Goal: Information Seeking & Learning: Learn about a topic

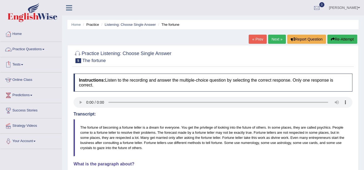
click at [46, 48] on link "Practice Questions" at bounding box center [30, 48] width 61 height 13
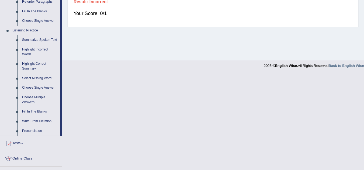
scroll to position [208, 0]
click at [33, 86] on link "Choose Single Answer" at bounding box center [40, 88] width 41 height 10
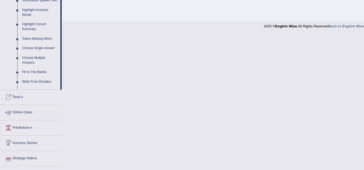
scroll to position [267, 0]
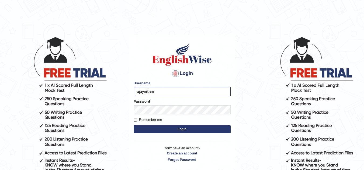
click at [170, 127] on button "Login" at bounding box center [181, 129] width 97 height 8
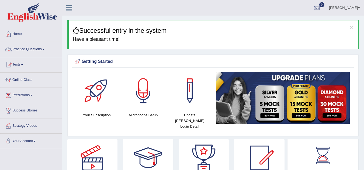
click at [46, 50] on link "Practice Questions" at bounding box center [30, 48] width 61 height 13
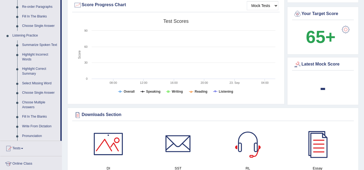
scroll to position [203, 0]
click at [36, 67] on link "Highlight Correct Summary" at bounding box center [40, 72] width 41 height 14
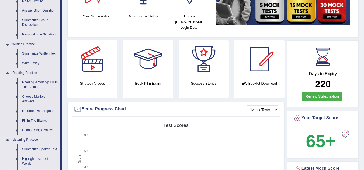
scroll to position [351, 0]
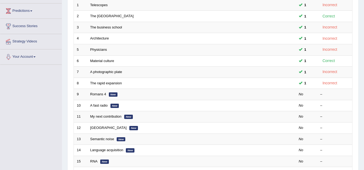
scroll to position [85, 0]
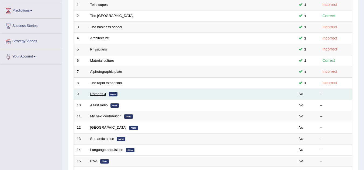
click at [92, 93] on link "Romans 4" at bounding box center [98, 94] width 16 height 4
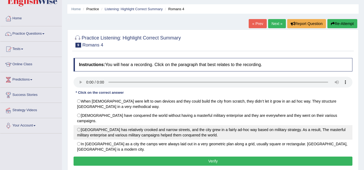
click at [80, 125] on label "[GEOGRAPHIC_DATA] has relatively crooked and narrow streets, and the city grew …" at bounding box center [212, 132] width 279 height 15
radio input "true"
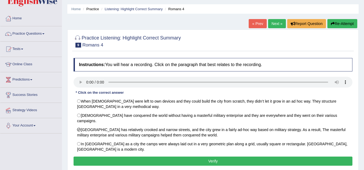
click at [152, 157] on button "Verify" at bounding box center [212, 161] width 279 height 9
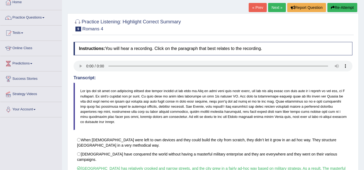
scroll to position [31, 0]
click at [276, 8] on link "Next »" at bounding box center [277, 7] width 18 height 9
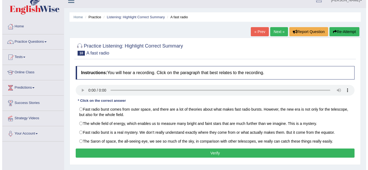
scroll to position [8, 0]
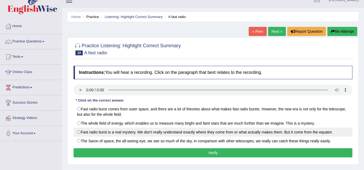
click at [80, 131] on label "Fast radio burst is a real mystery. We don’t really understand exactly where th…" at bounding box center [212, 132] width 279 height 9
radio input "true"
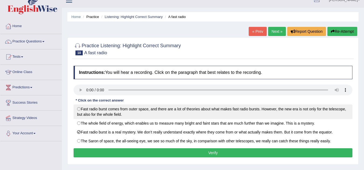
click at [79, 110] on label "Fast radio burst comes from outer space, and there are a lot of theories about …" at bounding box center [212, 112] width 279 height 15
radio input "true"
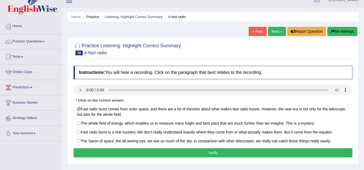
click at [136, 153] on button "Verify" at bounding box center [212, 153] width 279 height 9
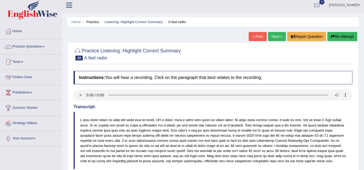
scroll to position [2, 0]
click at [273, 36] on link "Next »" at bounding box center [277, 36] width 18 height 9
